Goal: Task Accomplishment & Management: Manage account settings

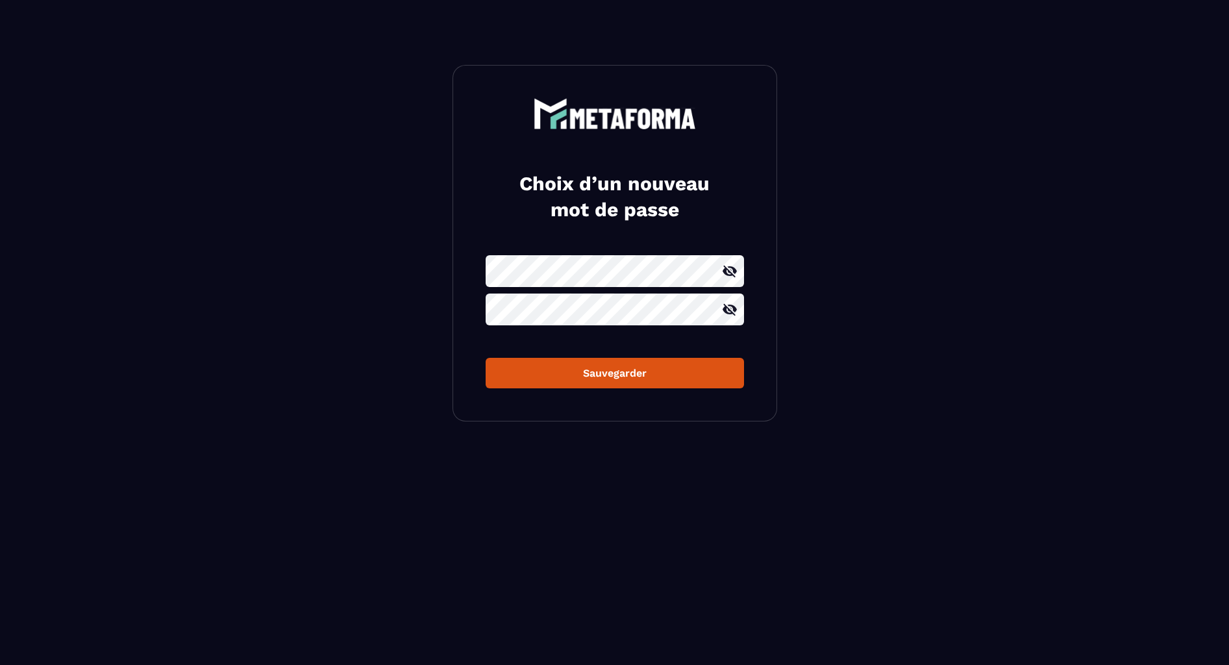
click at [608, 376] on div "Sauvegarder" at bounding box center [615, 373] width 238 height 12
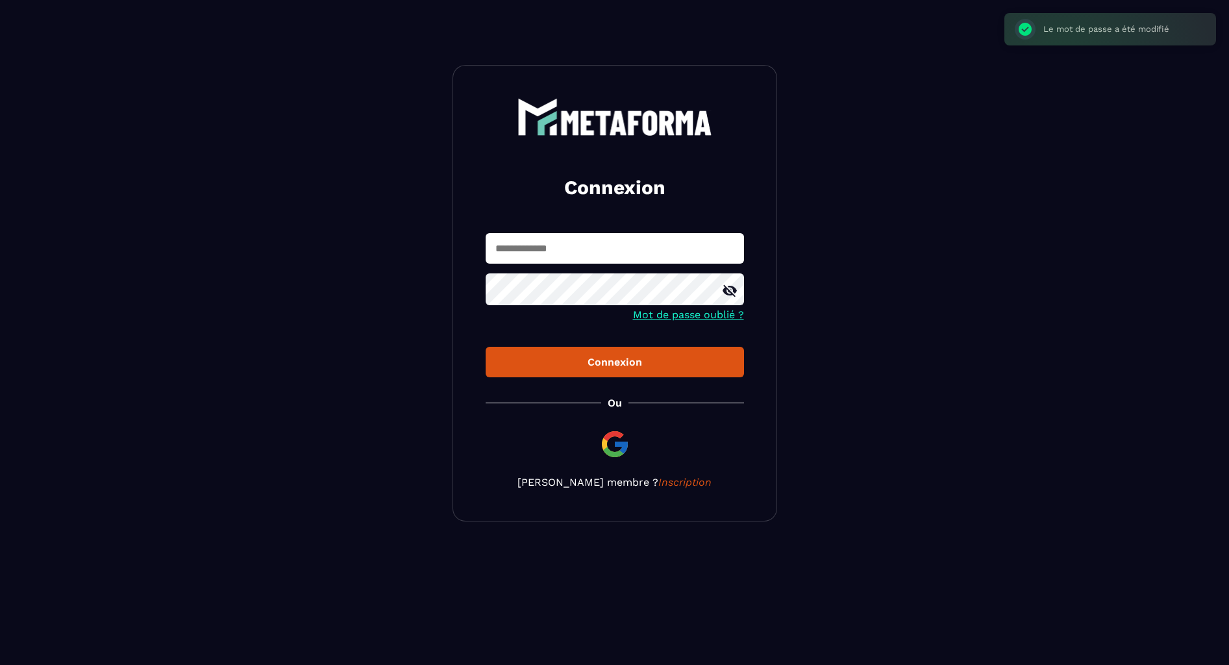
click at [570, 233] on input "text" at bounding box center [614, 248] width 258 height 31
type input "**********"
click at [630, 370] on button "Connexion" at bounding box center [614, 362] width 258 height 31
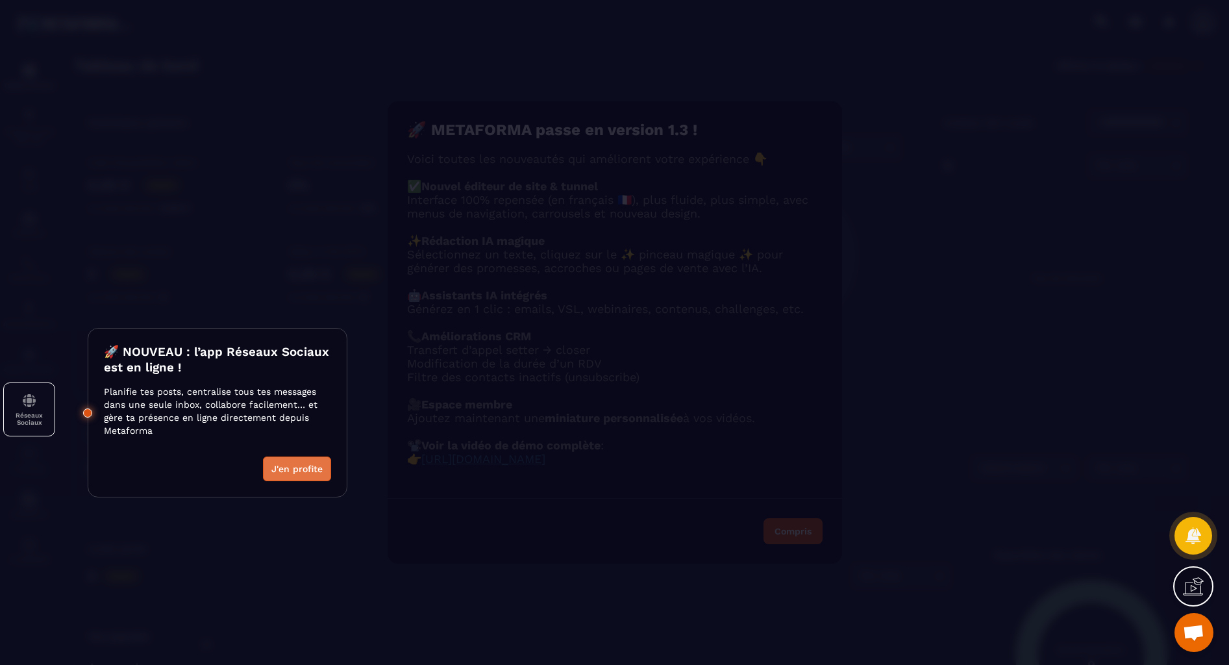
click at [322, 461] on button "J'en profite" at bounding box center [297, 468] width 68 height 25
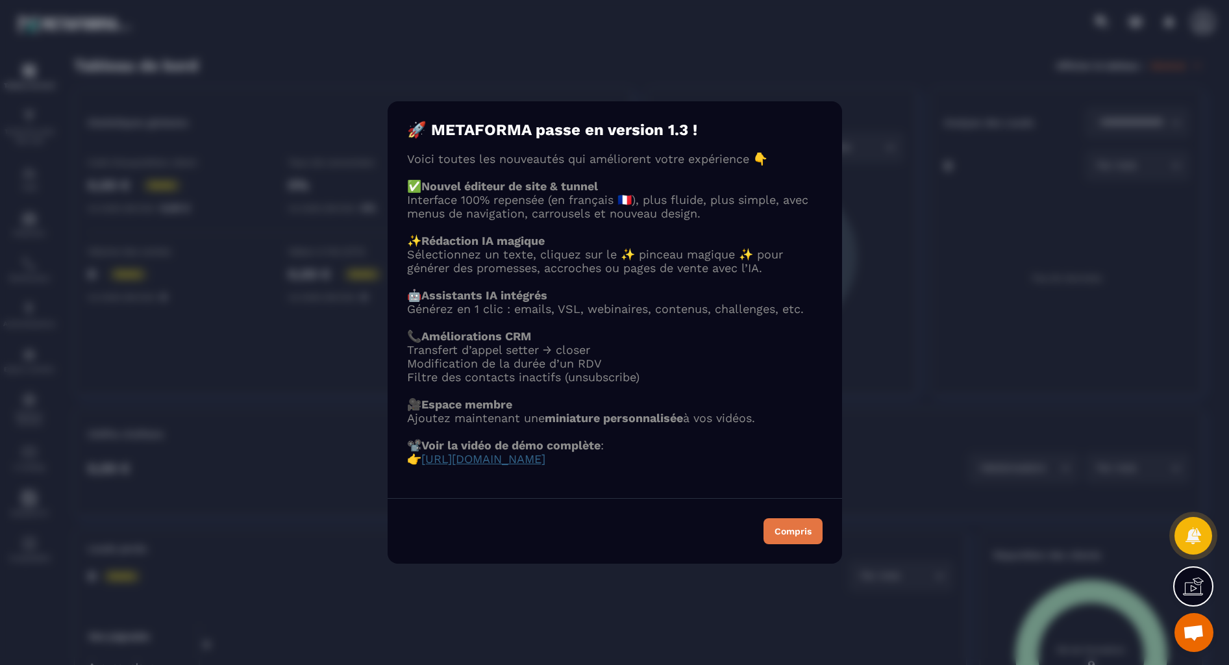
click at [804, 535] on div "Compris" at bounding box center [792, 530] width 37 height 9
